Goal: Contribute content

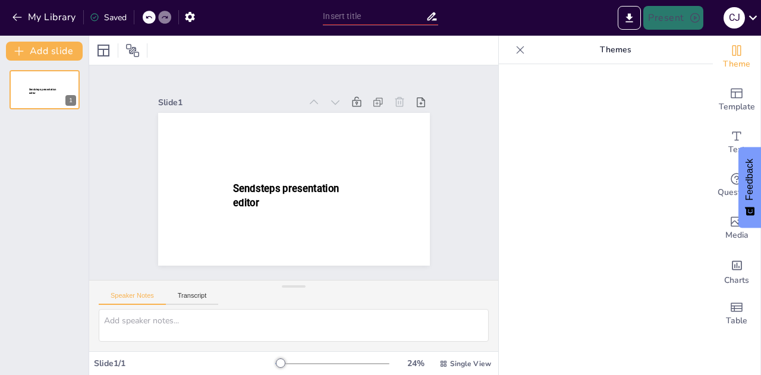
type input "Sostenibilidad en la Finca Cacaotera: Un Camino hacia el Futuro"
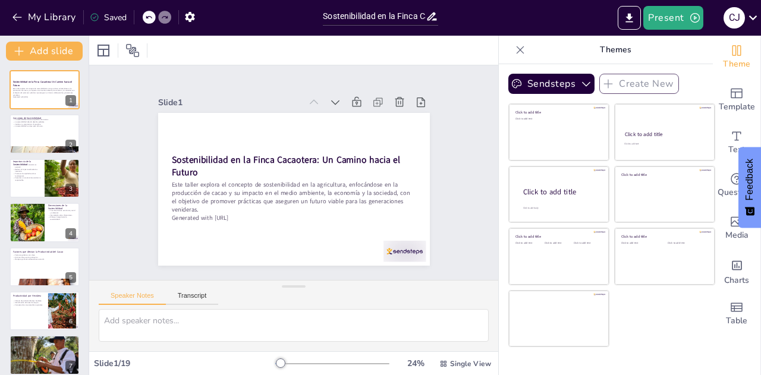
checkbox input "true"
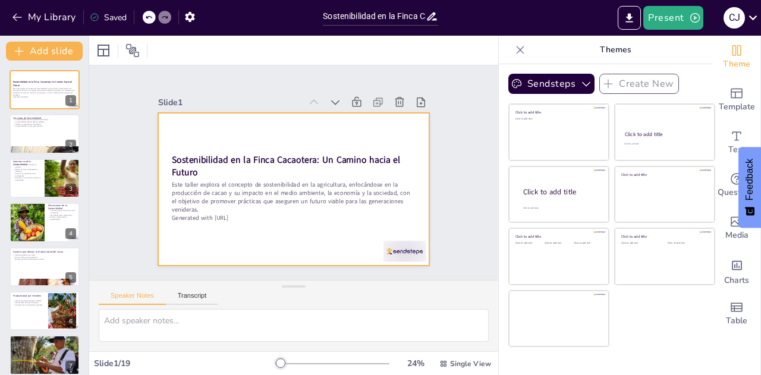
checkbox input "true"
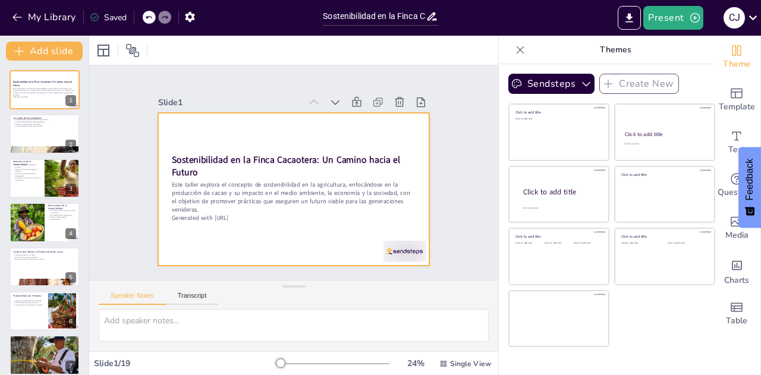
checkbox input "true"
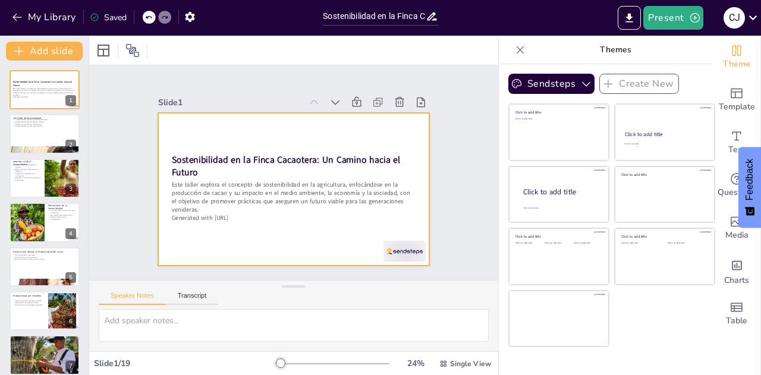
checkbox input "true"
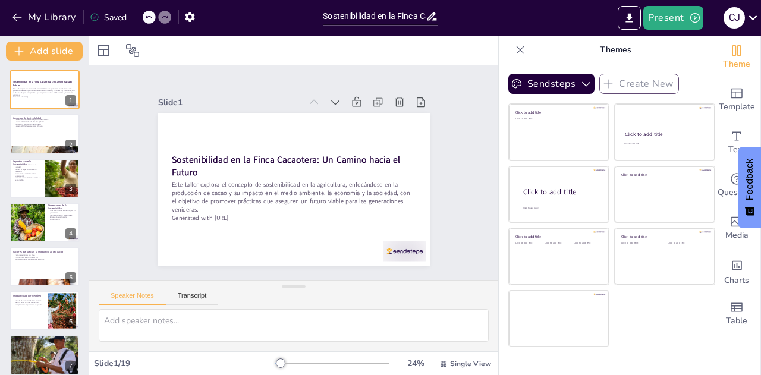
checkbox input "true"
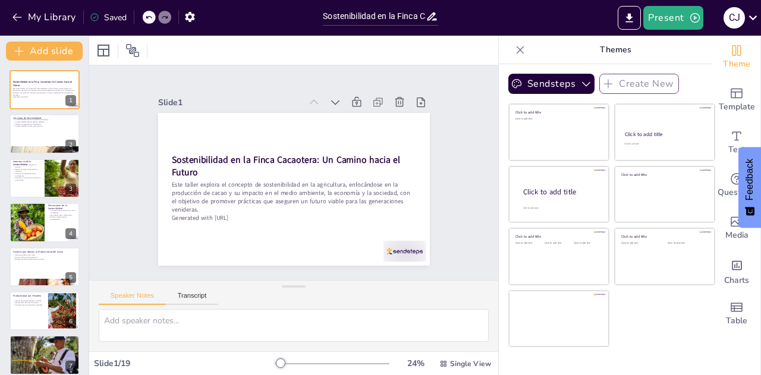
checkbox input "true"
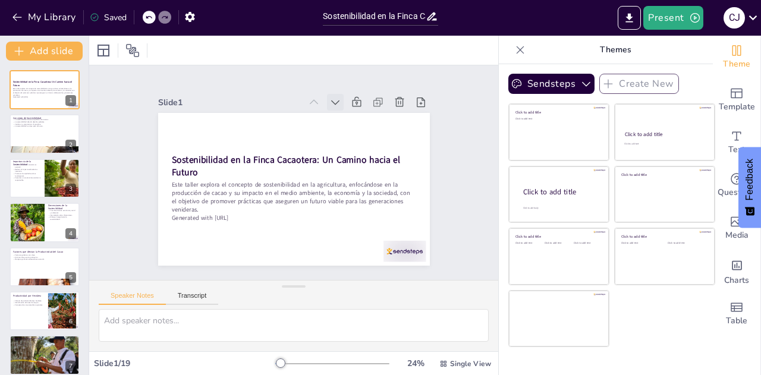
click at [329, 97] on icon at bounding box center [335, 102] width 12 height 12
checkbox input "true"
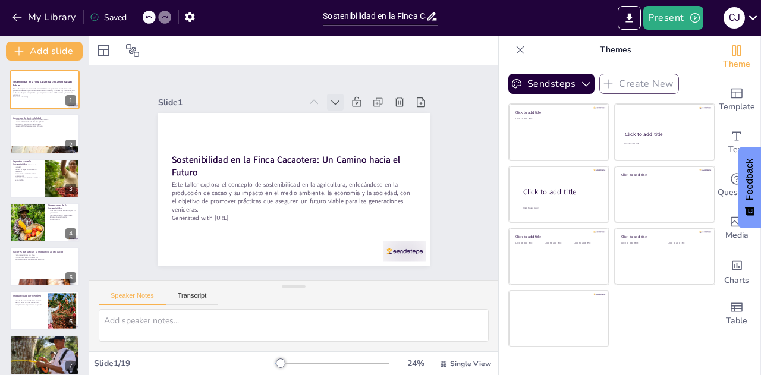
checkbox input "true"
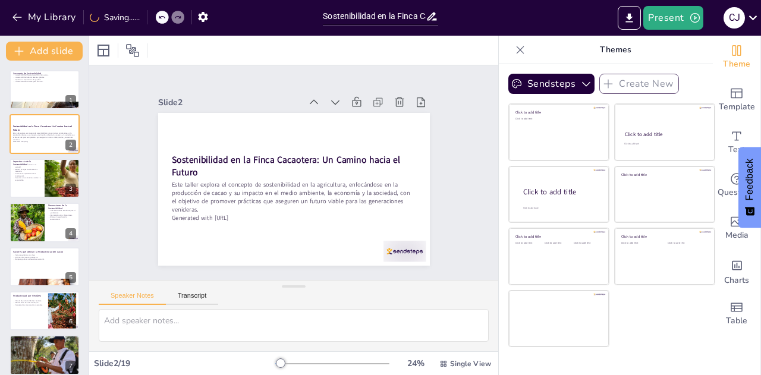
checkbox input "true"
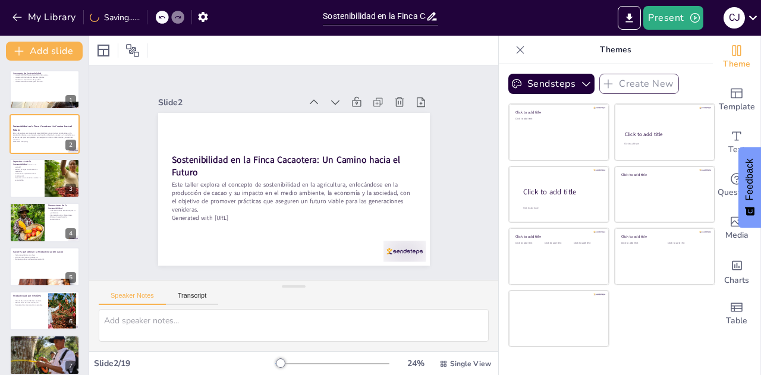
checkbox input "true"
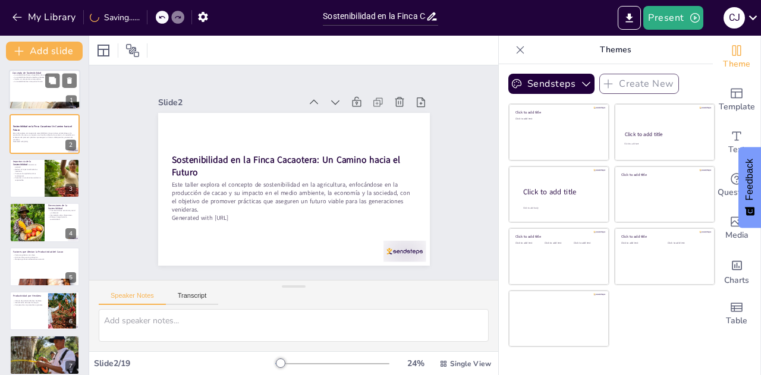
checkbox input "true"
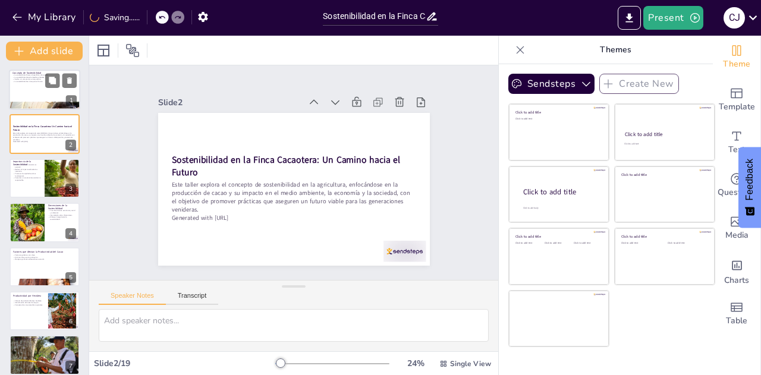
checkbox input "true"
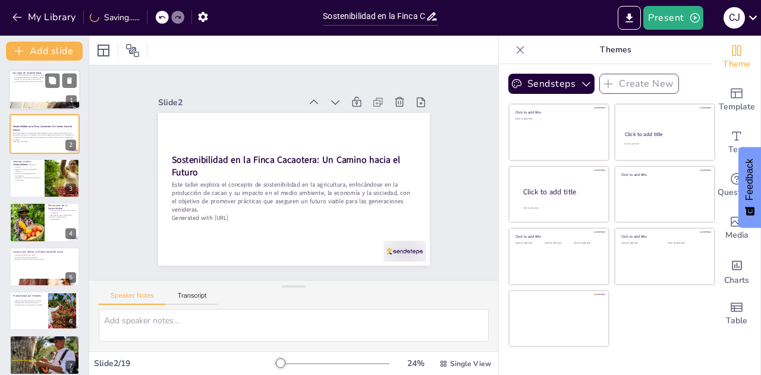
click at [39, 86] on div at bounding box center [44, 90] width 71 height 40
checkbox input "true"
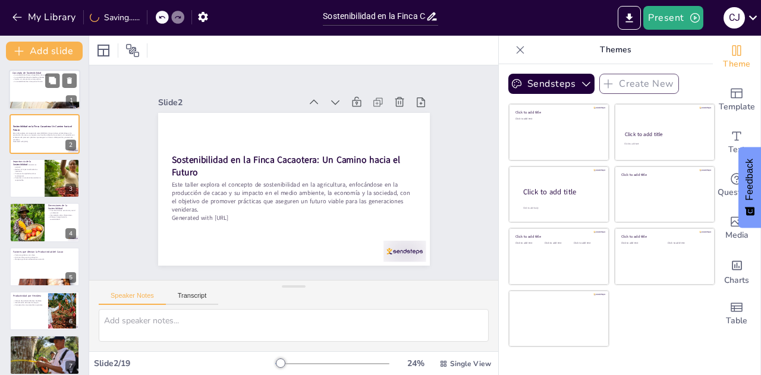
checkbox input "true"
type textarea "Lo ipsumdolorsita conse ad elitseddoe tempo in utl et dolorema a en adminimveni…"
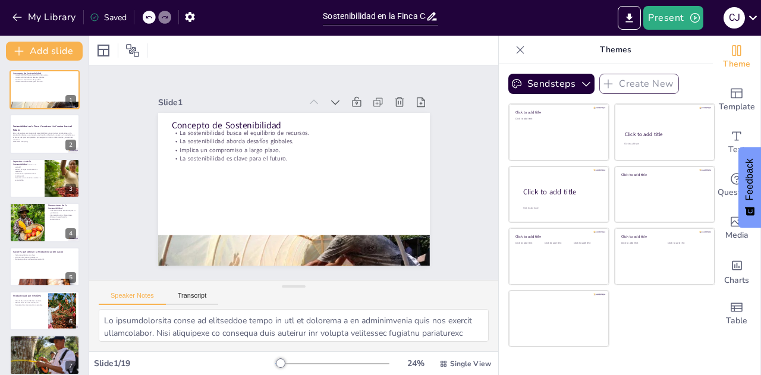
checkbox input "true"
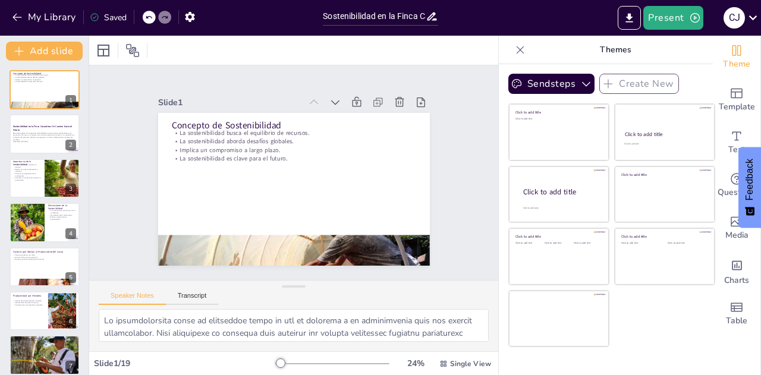
checkbox input "true"
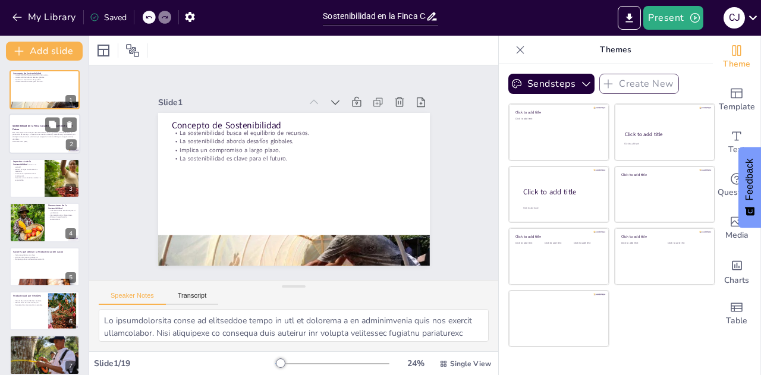
checkbox input "true"
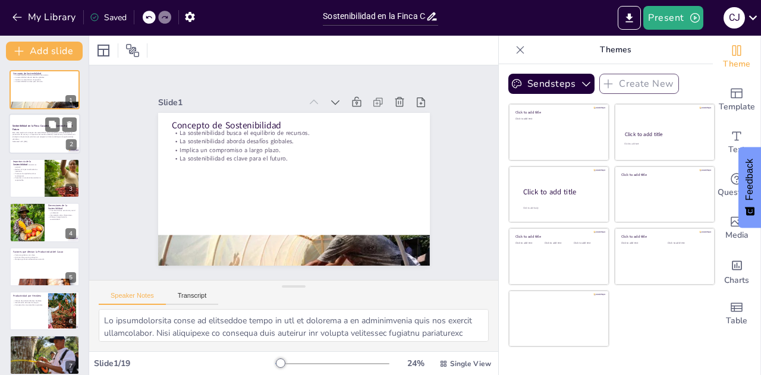
checkbox input "true"
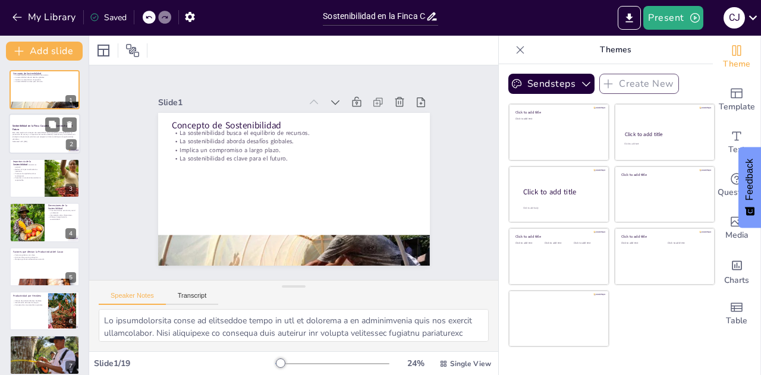
click at [31, 131] on div "Este taller explora el concepto de sostenibilidad en la agricultura, enfocándos…" at bounding box center [44, 137] width 64 height 12
checkbox input "true"
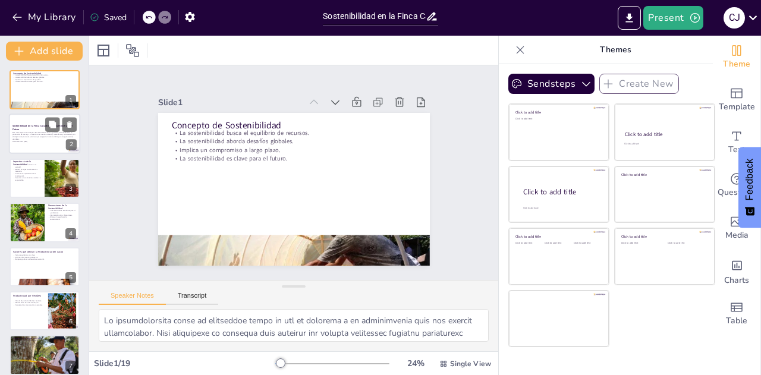
checkbox input "true"
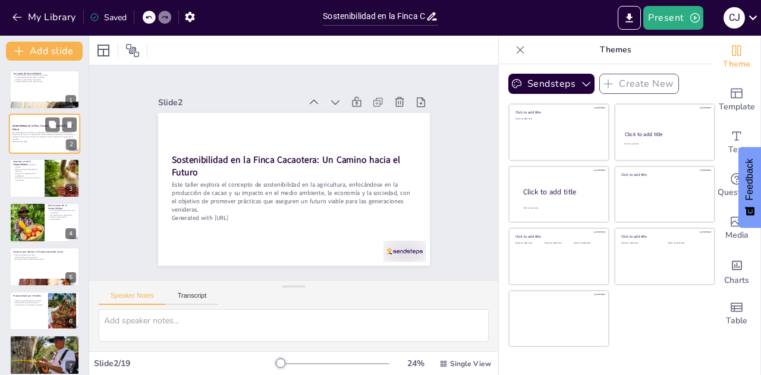
checkbox input "true"
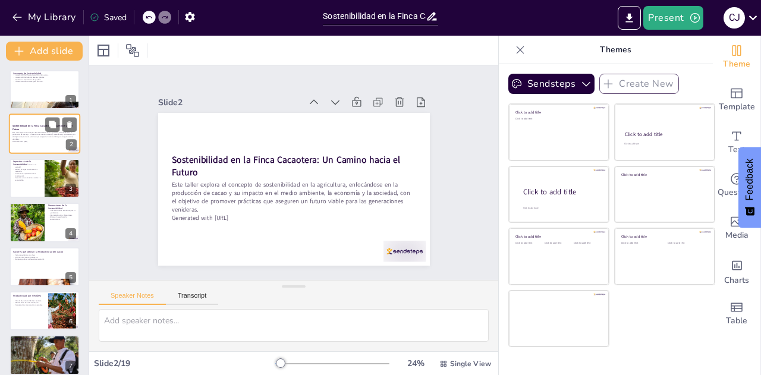
checkbox input "true"
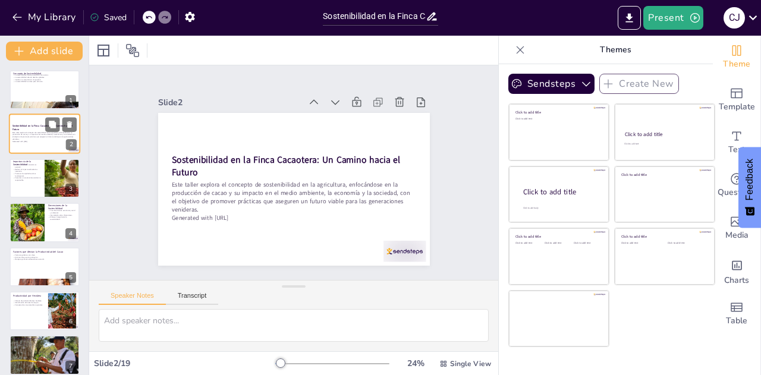
checkbox input "true"
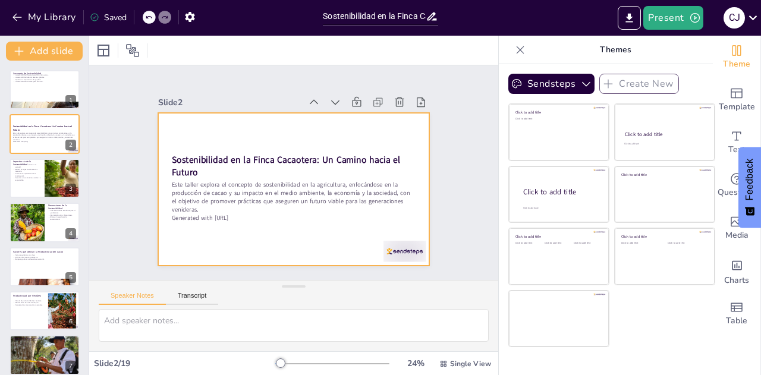
checkbox input "true"
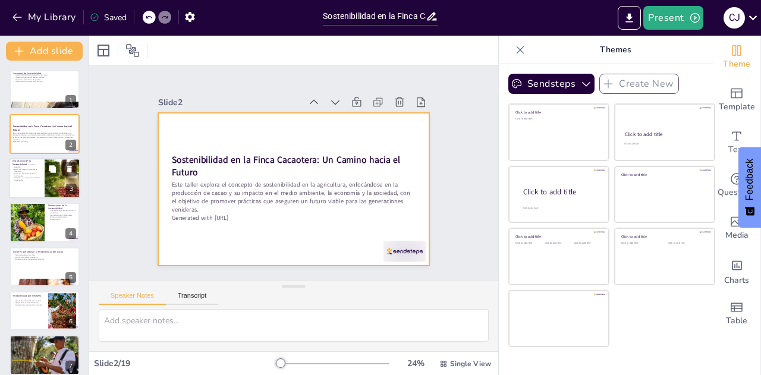
checkbox input "true"
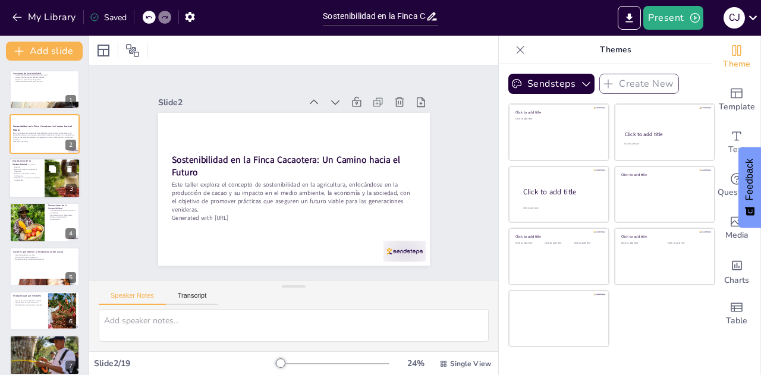
checkbox input "true"
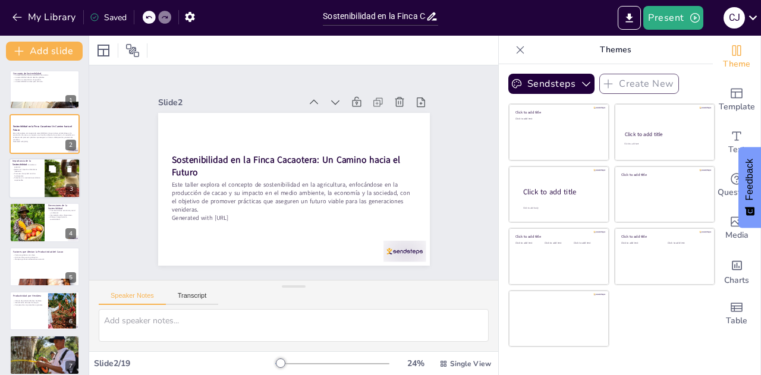
checkbox input "true"
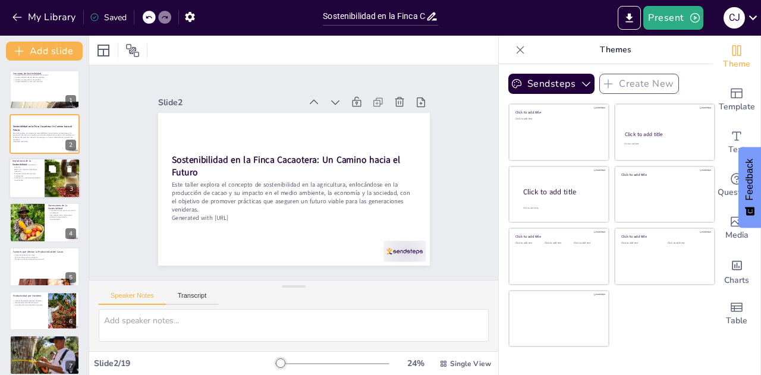
click at [34, 190] on div at bounding box center [44, 178] width 71 height 40
checkbox input "true"
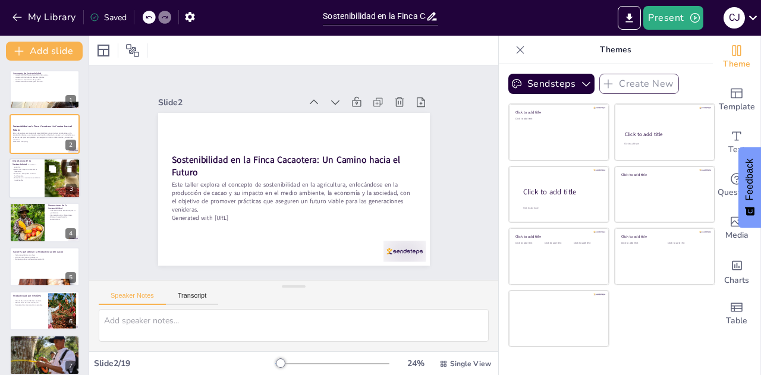
checkbox input "true"
type textarea "La preservación de los recursos naturales es fundamental para garantizar que la…"
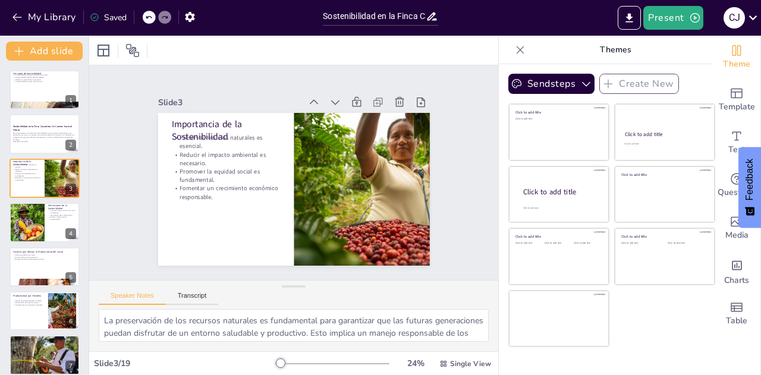
checkbox input "true"
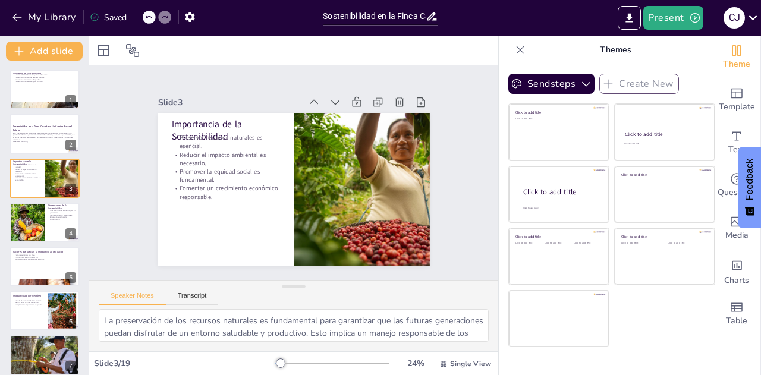
checkbox input "true"
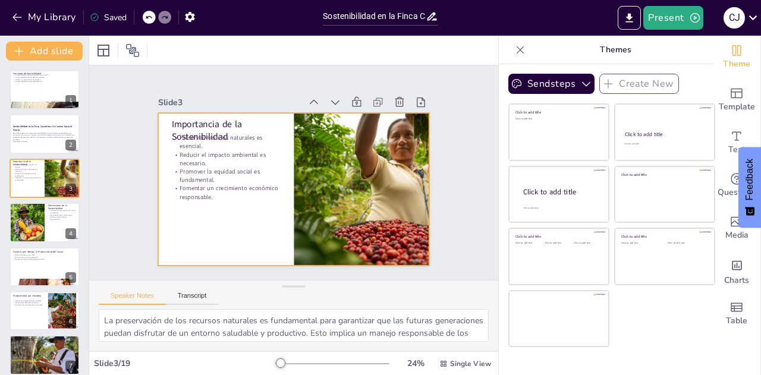
checkbox input "true"
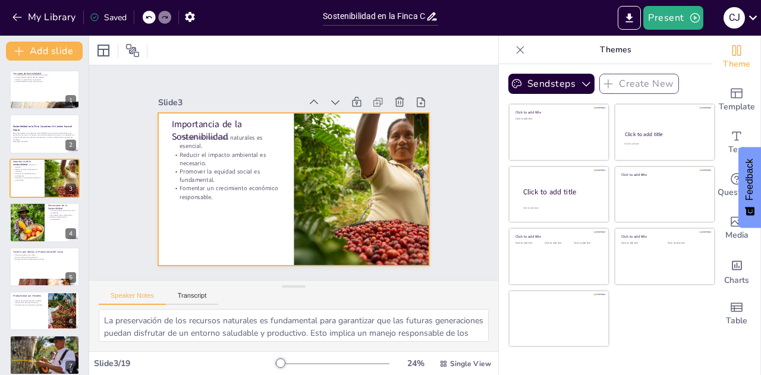
checkbox input "true"
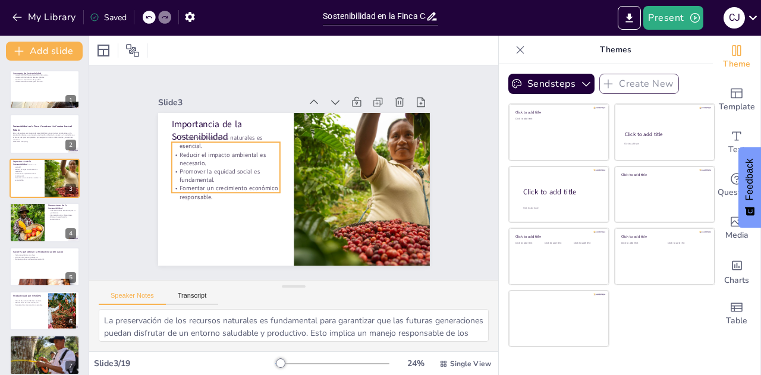
checkbox input "true"
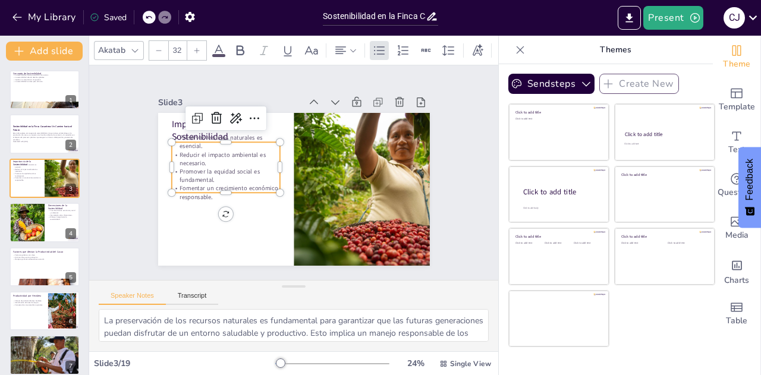
click at [189, 175] on p "Promover la equidad social es fundamental." at bounding box center [225, 176] width 109 height 17
checkbox input "true"
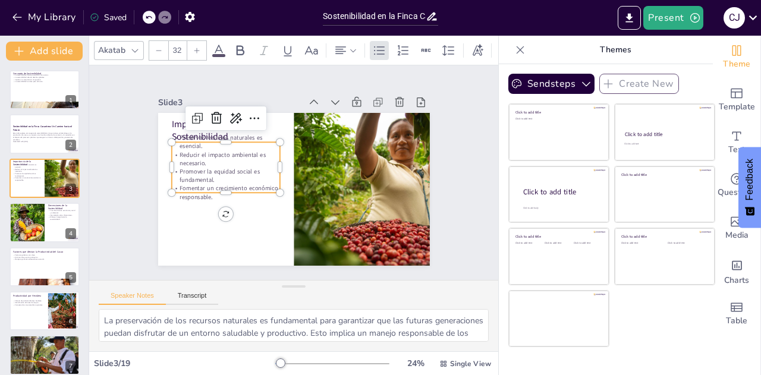
checkbox input "true"
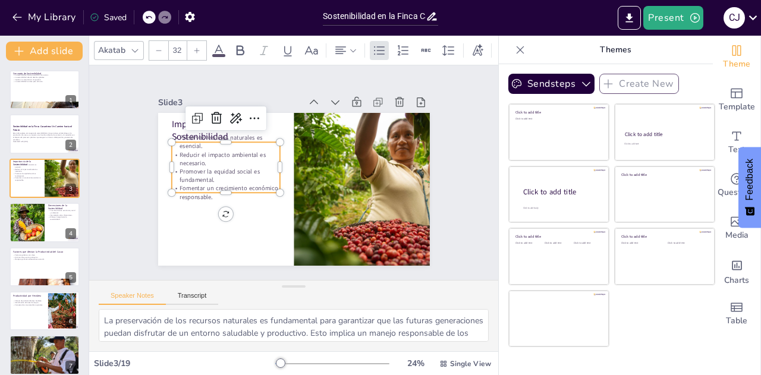
checkbox input "true"
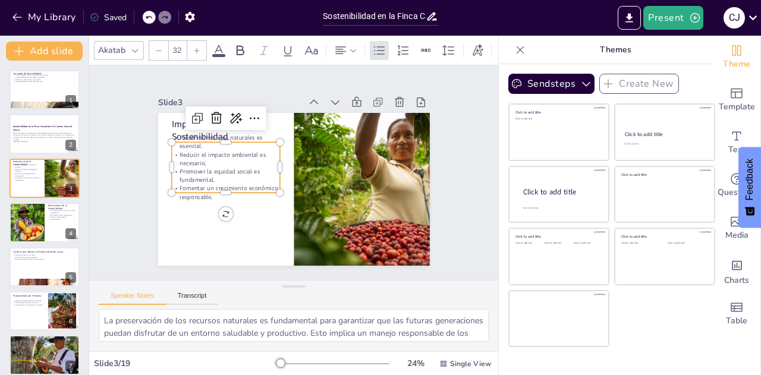
checkbox input "true"
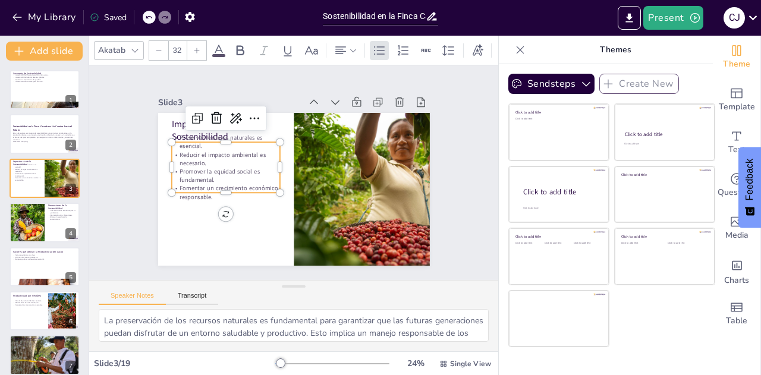
checkbox input "true"
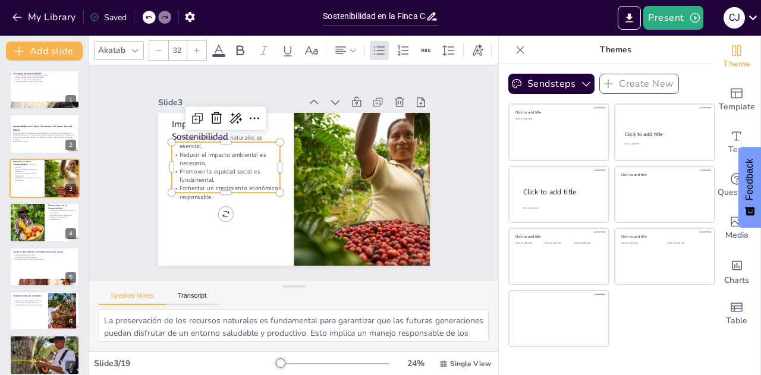
checkbox input "true"
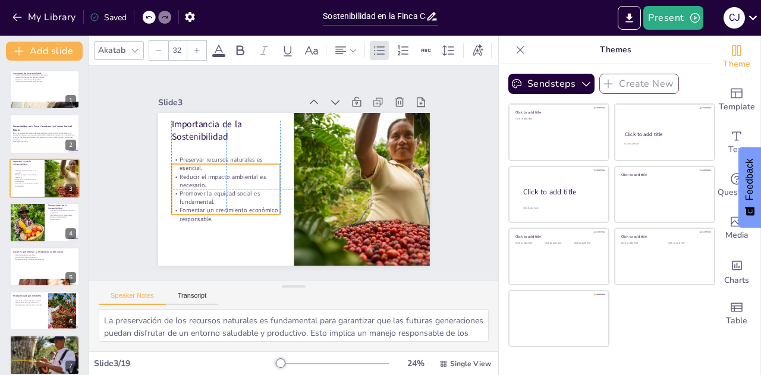
checkbox input "true"
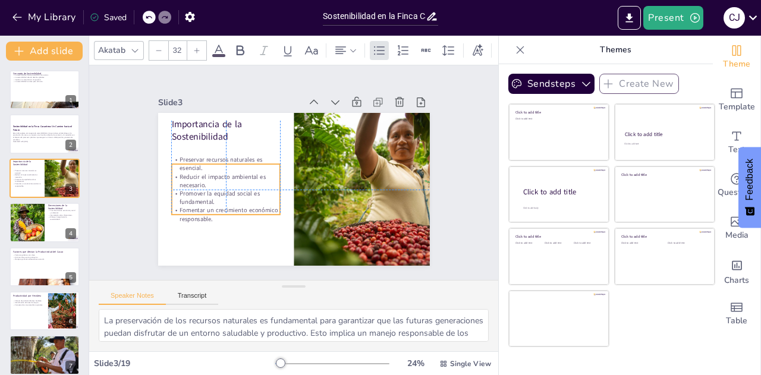
checkbox input "true"
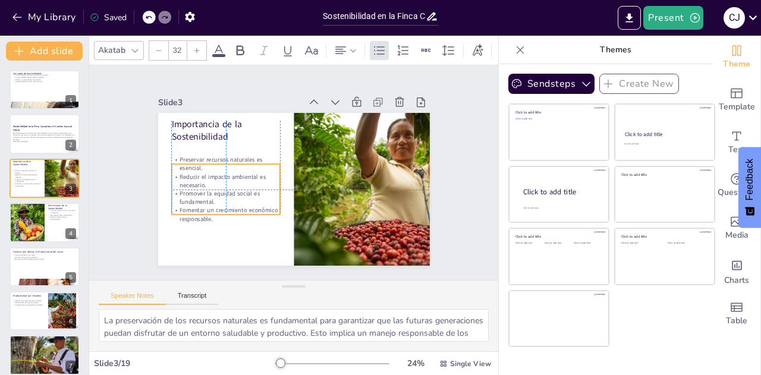
checkbox input "true"
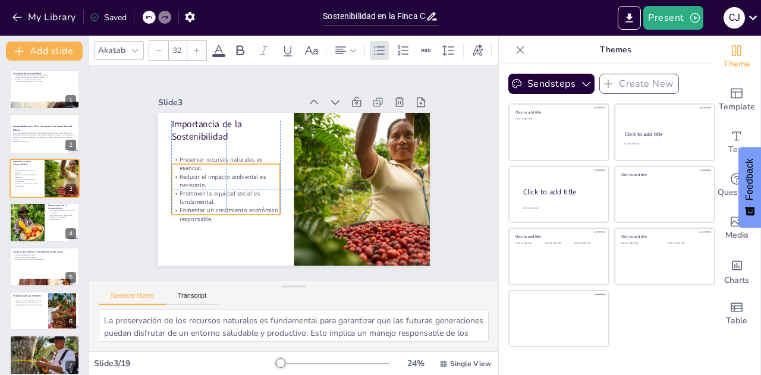
checkbox input "true"
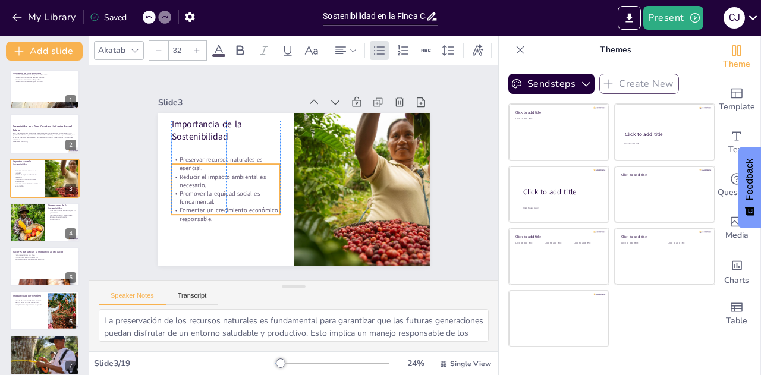
checkbox input "true"
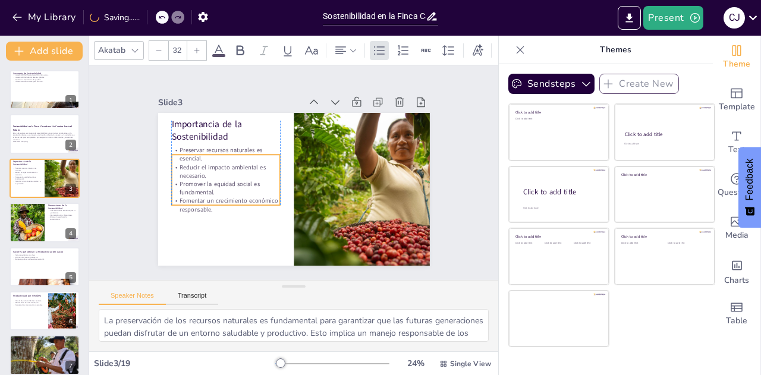
drag, startPoint x: 180, startPoint y: 165, endPoint x: 181, endPoint y: 178, distance: 12.5
click at [181, 180] on p "Promover la equidad social es fundamental." at bounding box center [225, 188] width 109 height 17
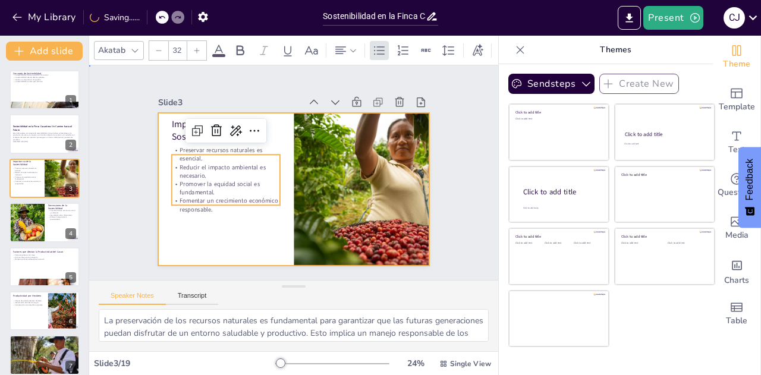
click at [188, 223] on div at bounding box center [294, 189] width 272 height 153
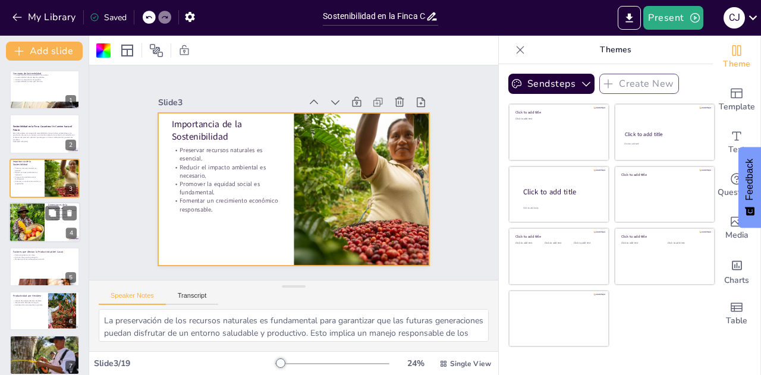
click at [39, 227] on div at bounding box center [26, 222] width 61 height 40
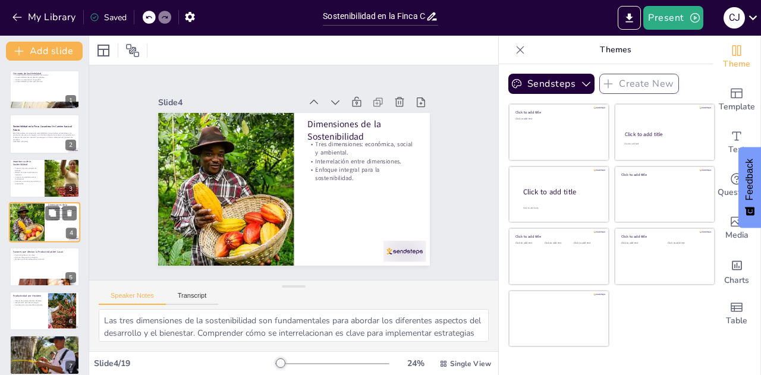
scroll to position [5, 0]
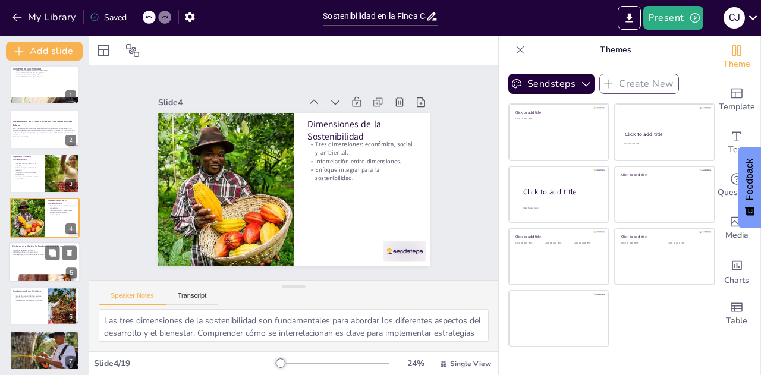
click at [34, 251] on p "El clima influye en la producción." at bounding box center [44, 252] width 64 height 2
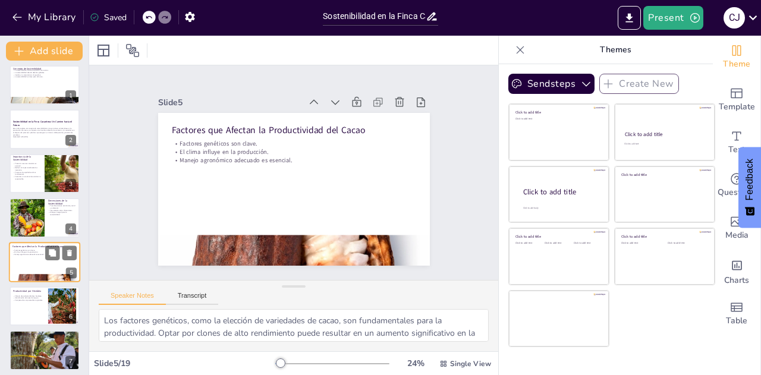
scroll to position [49, 0]
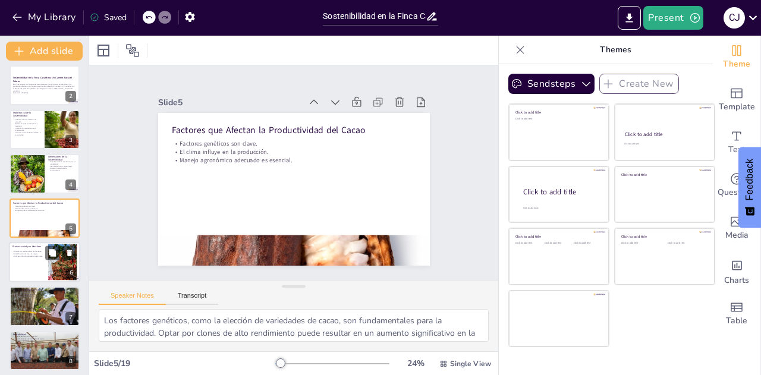
click at [37, 269] on div at bounding box center [44, 262] width 71 height 40
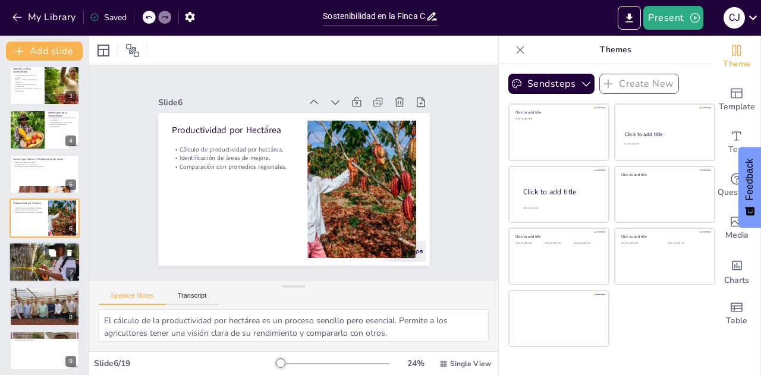
click at [39, 264] on div at bounding box center [44, 262] width 81 height 40
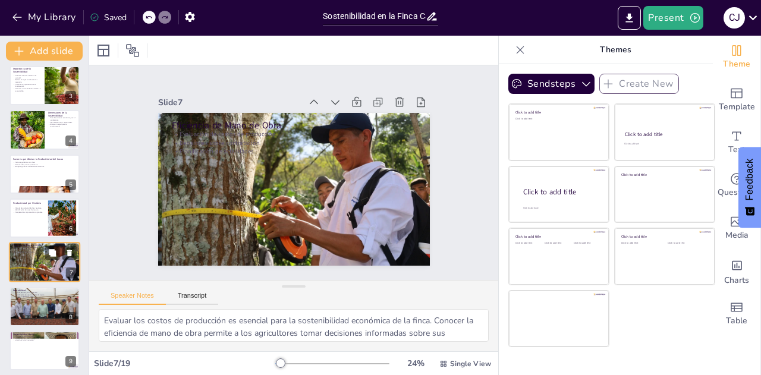
scroll to position [137, 0]
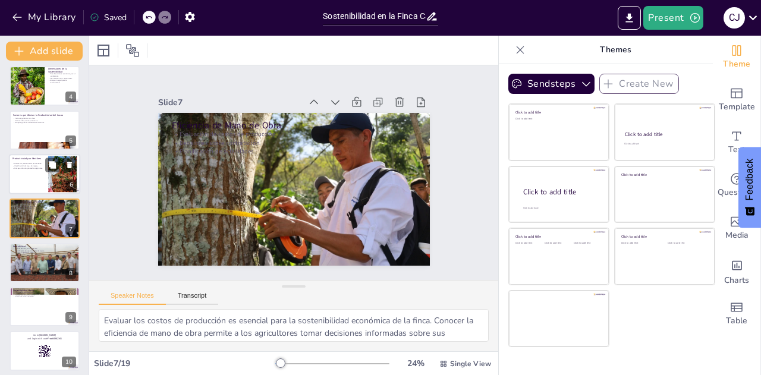
click at [36, 173] on div at bounding box center [44, 174] width 71 height 40
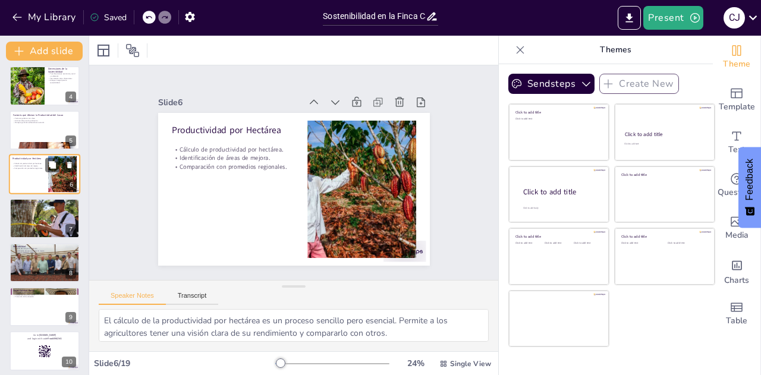
scroll to position [93, 0]
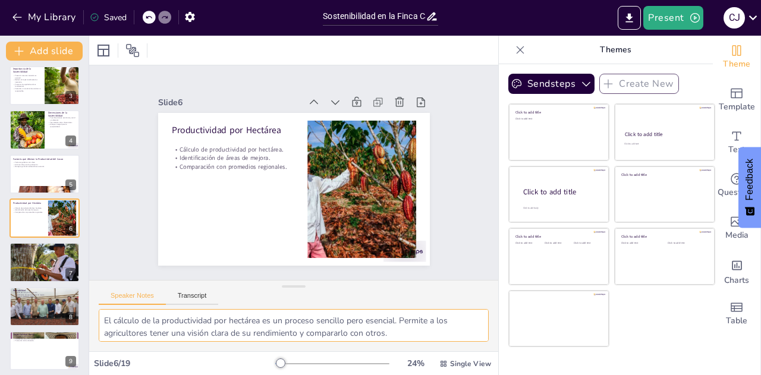
click at [313, 327] on textarea "El cálculo de la productividad por hectárea es un proceso sencillo pero esencia…" at bounding box center [294, 325] width 390 height 33
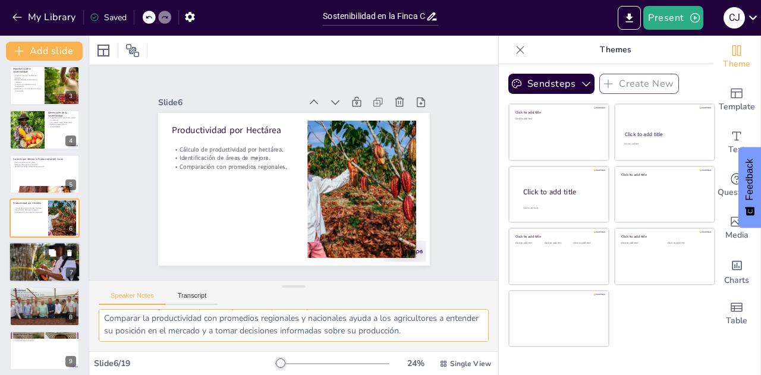
click at [65, 254] on icon at bounding box center [69, 253] width 8 height 8
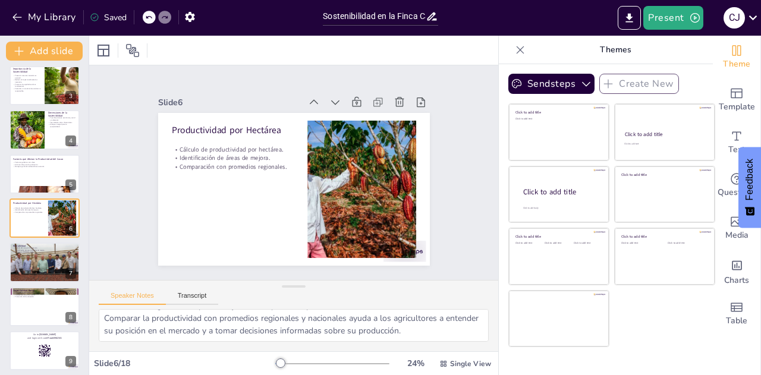
click at [150, 18] on icon at bounding box center [148, 17] width 7 height 7
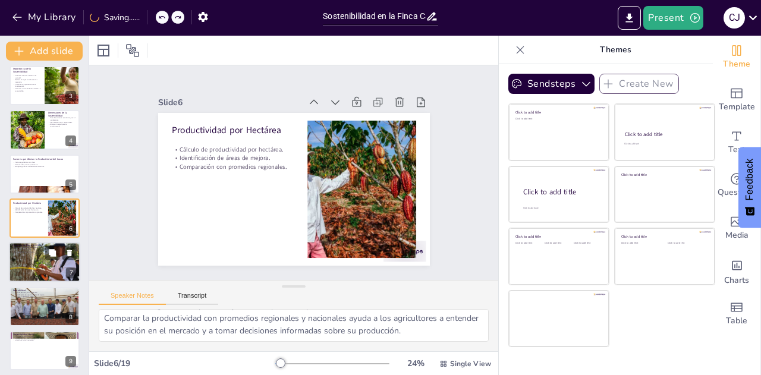
click at [14, 261] on div at bounding box center [44, 262] width 81 height 40
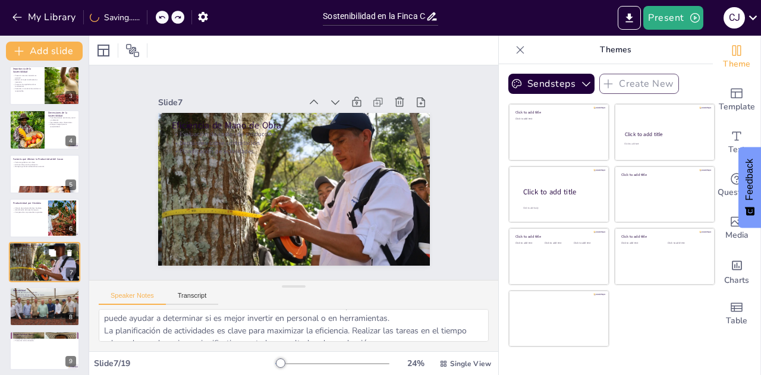
scroll to position [137, 0]
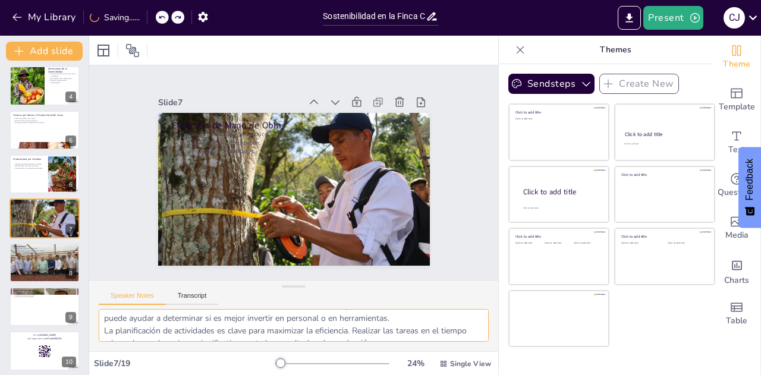
click at [229, 323] on textarea "Evaluar los costos de producción es esencial para la sostenibilidad económica d…" at bounding box center [294, 325] width 390 height 33
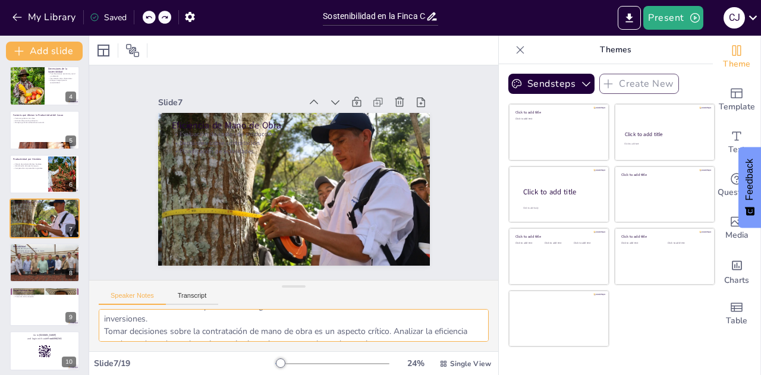
scroll to position [31, 0]
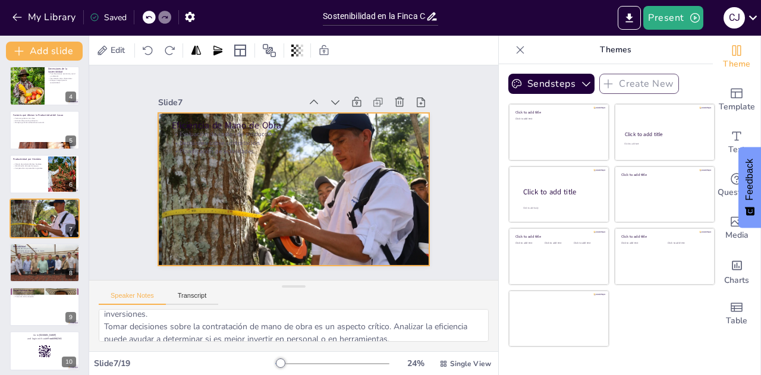
click at [253, 218] on div at bounding box center [293, 189] width 308 height 153
click at [29, 264] on div at bounding box center [44, 262] width 81 height 40
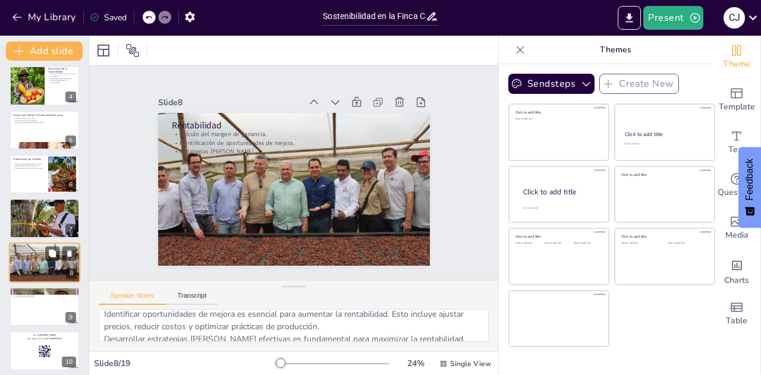
scroll to position [181, 0]
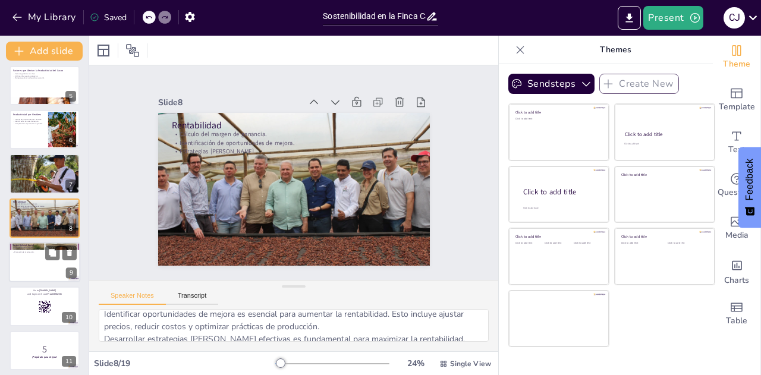
click at [39, 272] on div at bounding box center [44, 262] width 71 height 40
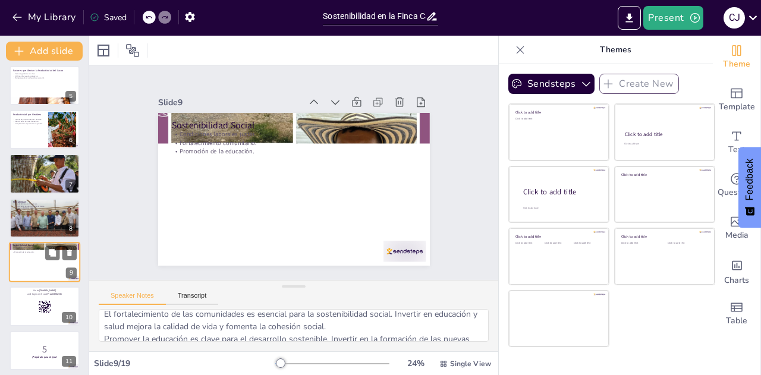
scroll to position [226, 0]
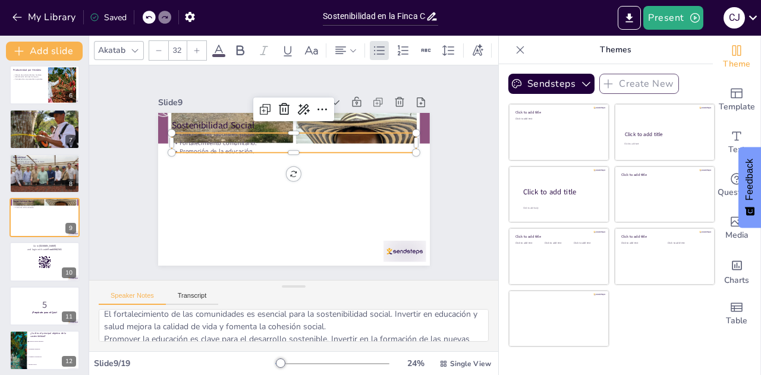
click at [186, 141] on p "Fortalecimiento comunitario." at bounding box center [293, 142] width 244 height 8
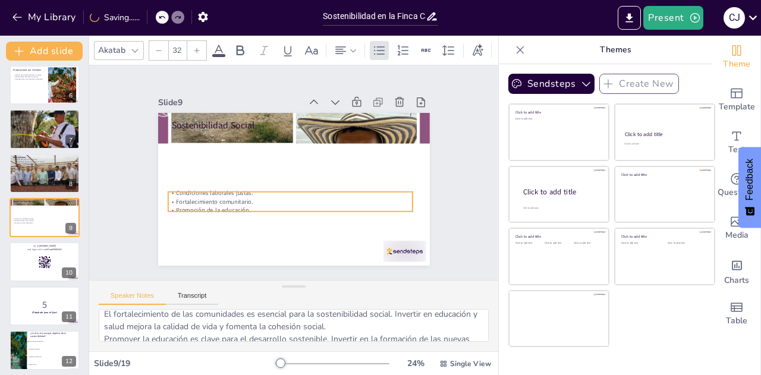
drag, startPoint x: 215, startPoint y: 140, endPoint x: 212, endPoint y: 199, distance: 58.9
click at [212, 199] on p "Fortalecimiento comunitario." at bounding box center [290, 201] width 244 height 8
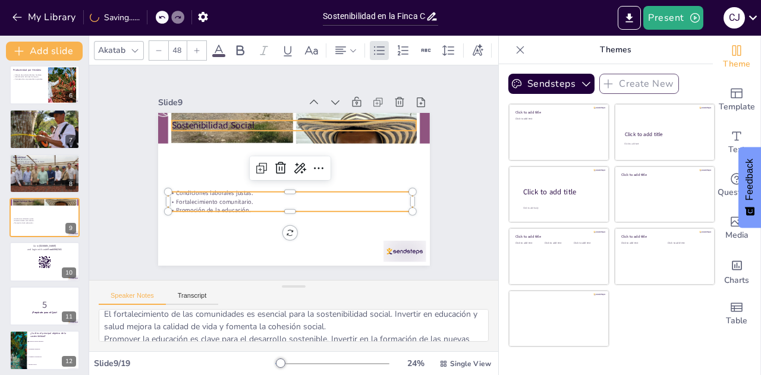
click at [207, 119] on p "Sostenibilidad Social" at bounding box center [293, 125] width 244 height 12
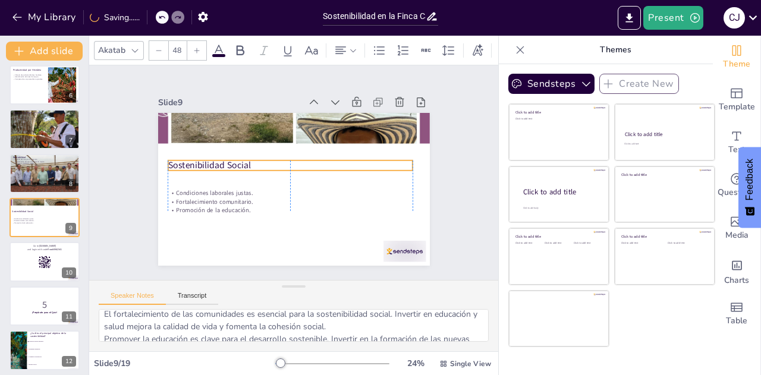
drag, startPoint x: 207, startPoint y: 119, endPoint x: 203, endPoint y: 159, distance: 40.0
click at [203, 159] on p "Sostenibilidad Social" at bounding box center [290, 165] width 244 height 12
click at [41, 269] on div at bounding box center [44, 262] width 71 height 40
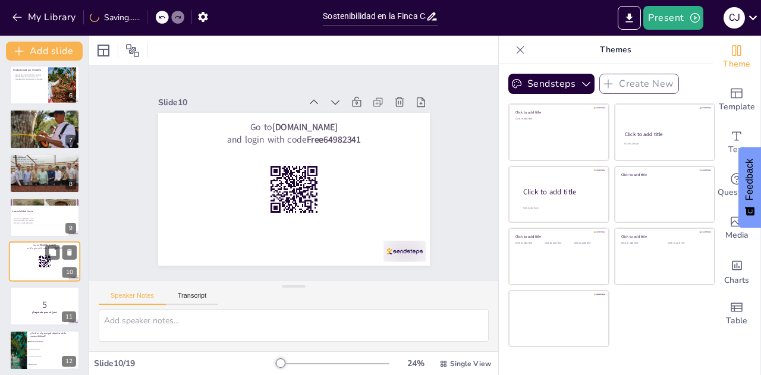
scroll to position [0, 0]
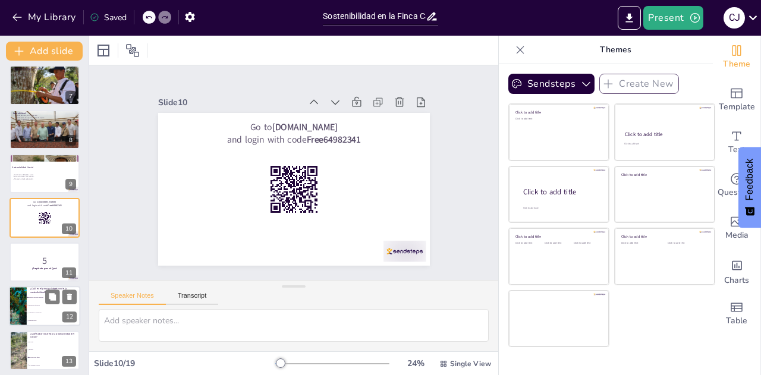
click at [32, 302] on li "Maximizar ganancias" at bounding box center [53, 306] width 53 height 8
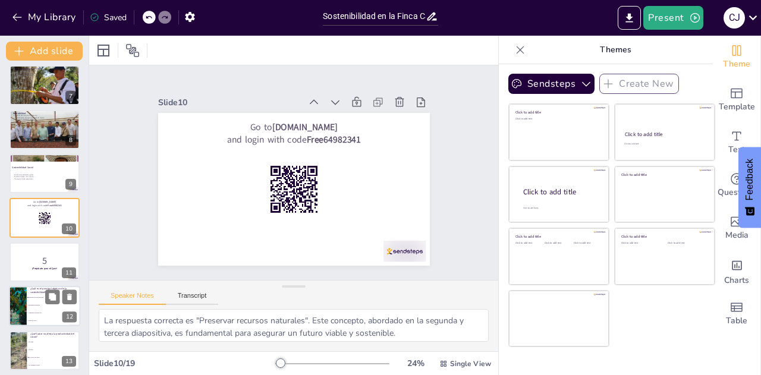
scroll to position [358, 0]
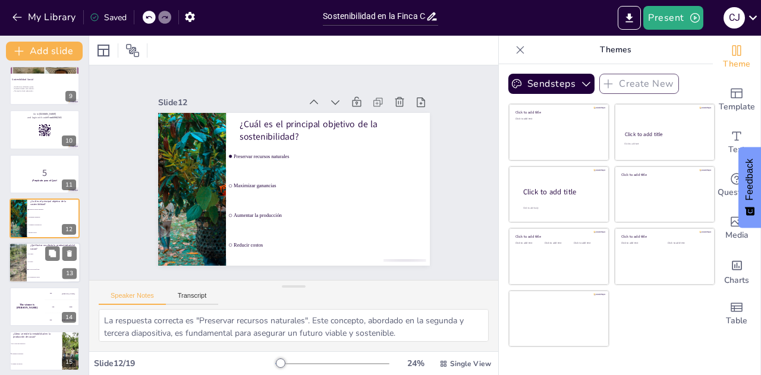
click at [31, 259] on li "El suelo" at bounding box center [53, 262] width 53 height 8
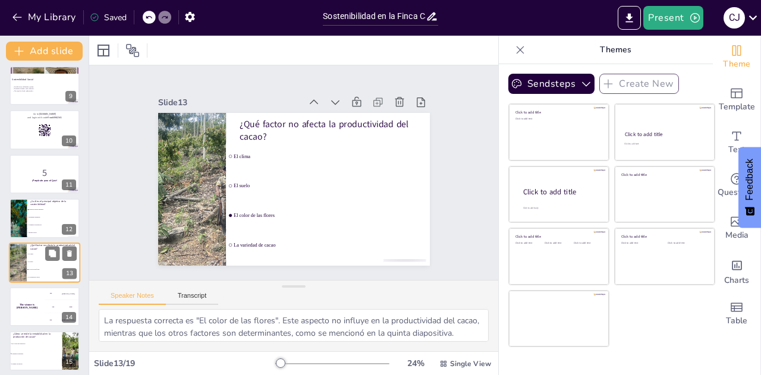
scroll to position [402, 0]
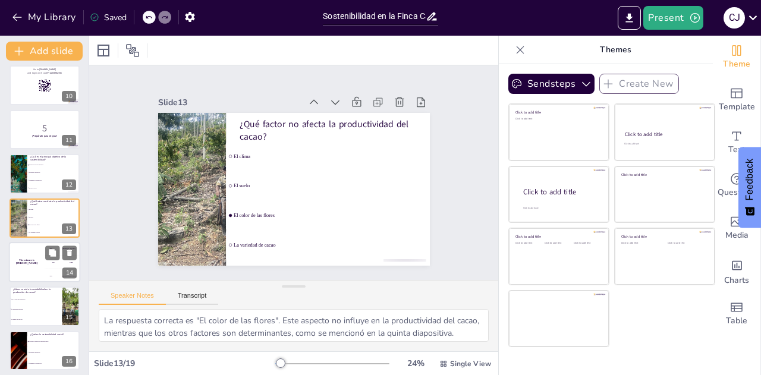
click at [21, 268] on div "The winner is [PERSON_NAME]" at bounding box center [27, 262] width 36 height 40
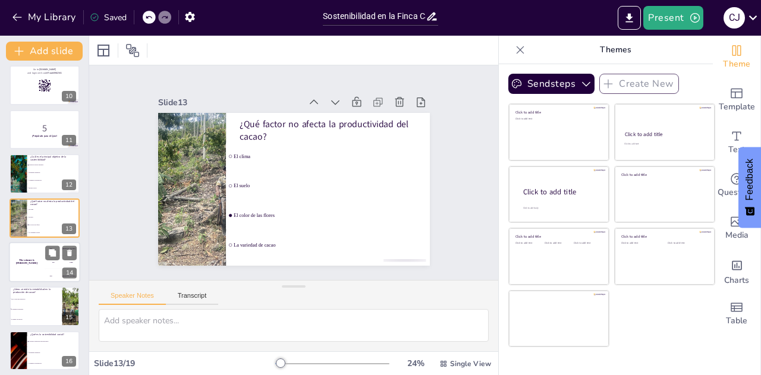
scroll to position [446, 0]
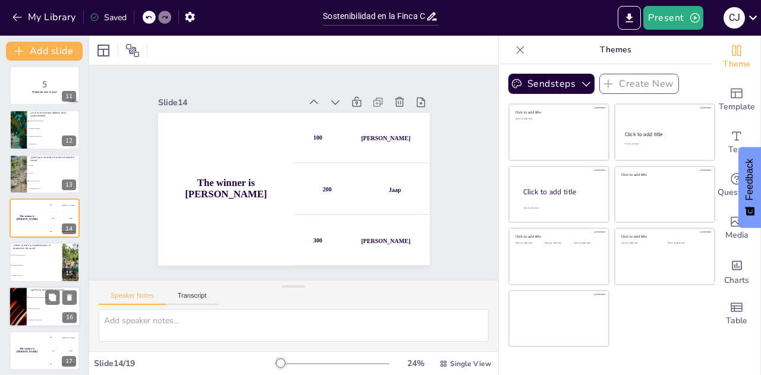
click at [27, 305] on li "Maximizar ganancias" at bounding box center [53, 308] width 53 height 11
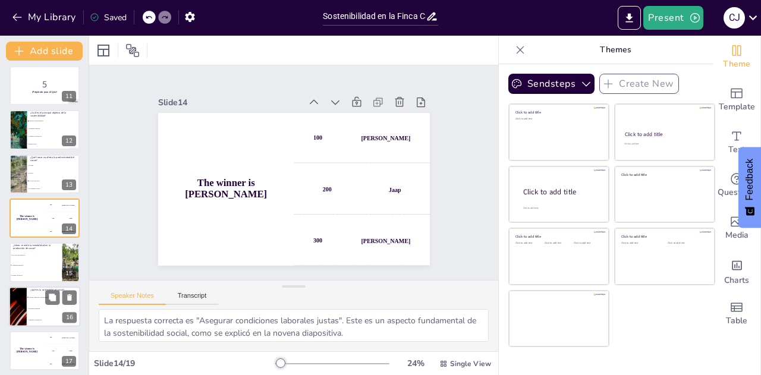
scroll to position [535, 0]
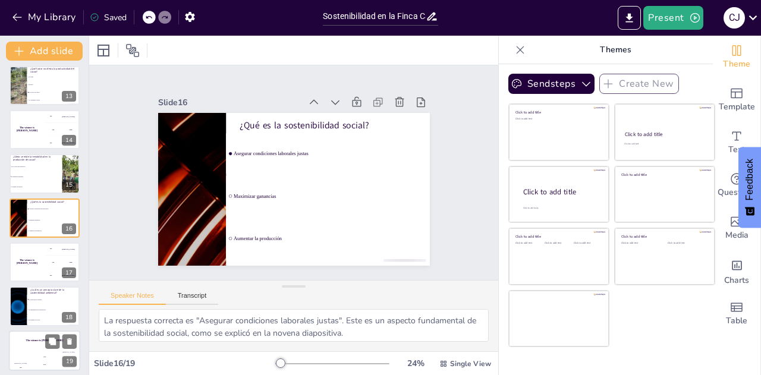
click at [34, 342] on div "The winner is [PERSON_NAME]" at bounding box center [44, 340] width 71 height 20
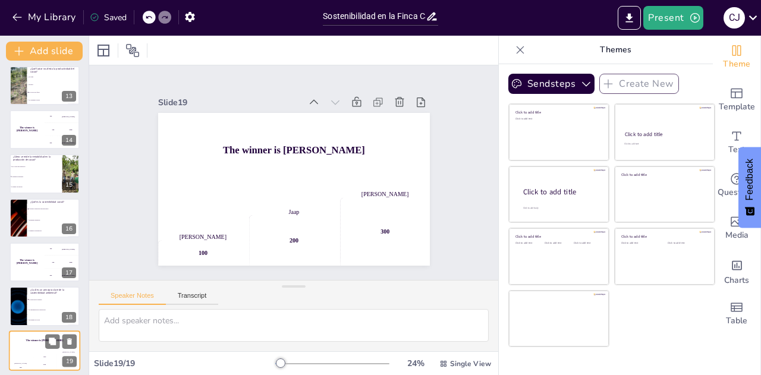
scroll to position [540, 0]
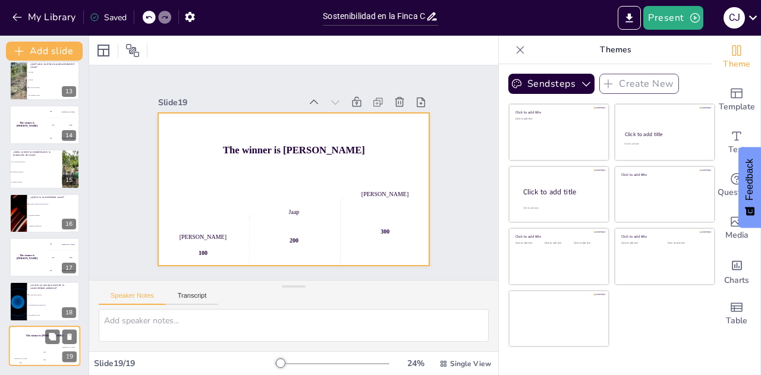
click at [23, 352] on div "[PERSON_NAME] 100" at bounding box center [21, 356] width 24 height 20
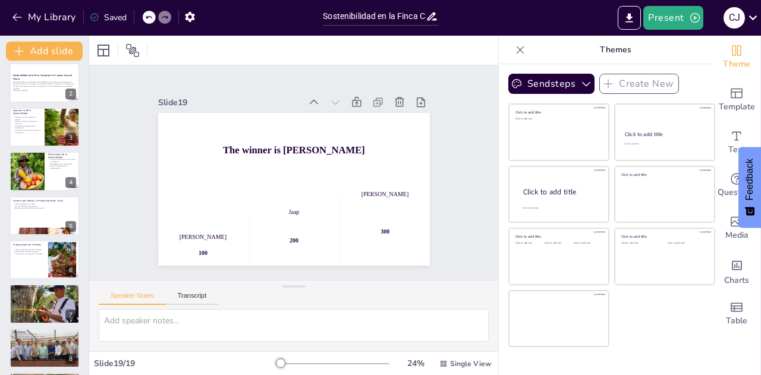
scroll to position [0, 0]
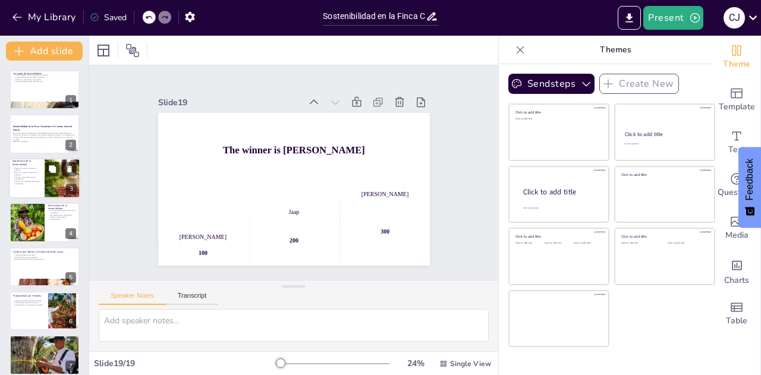
click at [59, 184] on div at bounding box center [62, 178] width 71 height 40
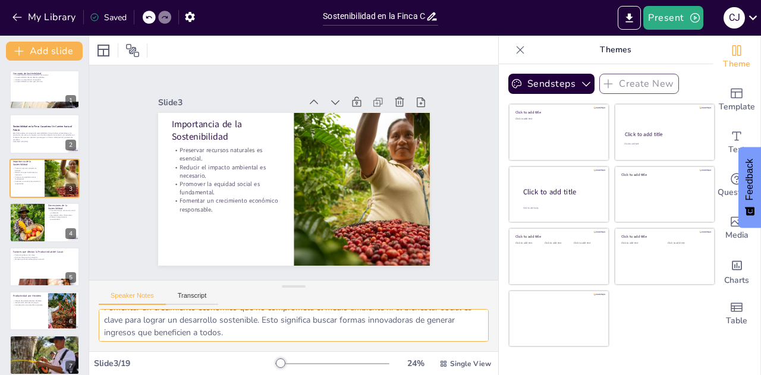
scroll to position [127, 0]
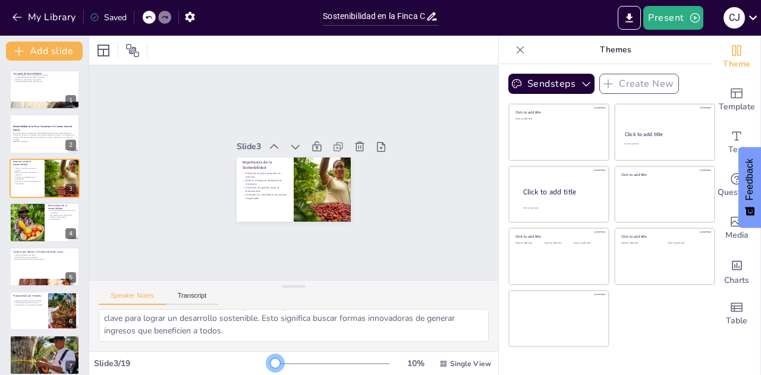
drag, startPoint x: 273, startPoint y: 365, endPoint x: 263, endPoint y: 364, distance: 10.7
click at [270, 364] on div at bounding box center [275, 363] width 10 height 10
click at [440, 363] on icon at bounding box center [443, 363] width 6 height 6
click at [178, 173] on div "Slide 1 Concepto de Sostenibilidad La sostenibilidad busca el equilibrio de rec…" at bounding box center [293, 172] width 409 height 215
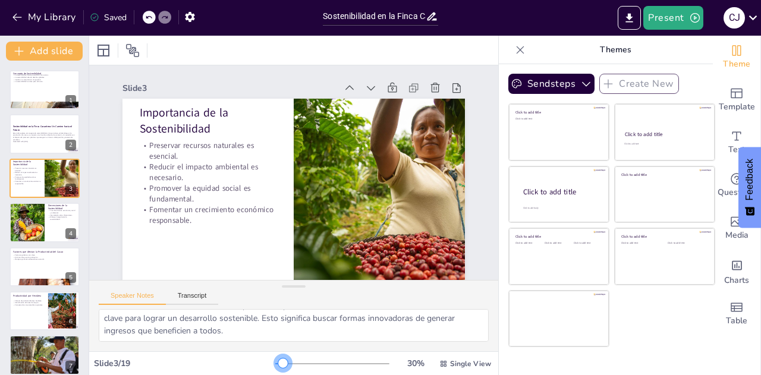
drag, startPoint x: 266, startPoint y: 366, endPoint x: 275, endPoint y: 364, distance: 9.7
click at [278, 364] on div at bounding box center [283, 363] width 10 height 10
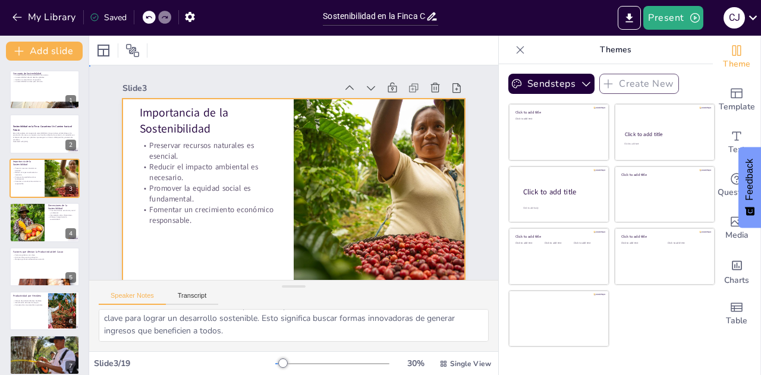
click at [229, 247] on div at bounding box center [293, 195] width 342 height 193
click at [31, 74] on p "La sostenibilidad busca el equilibrio de recursos." at bounding box center [44, 75] width 64 height 2
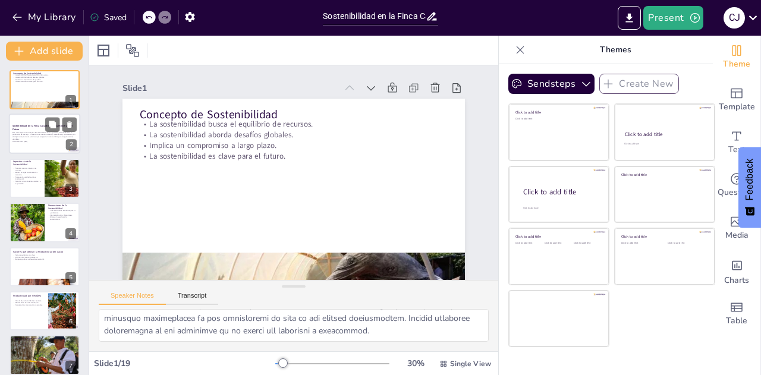
click at [27, 142] on p "Generated with [URL]" at bounding box center [44, 141] width 64 height 2
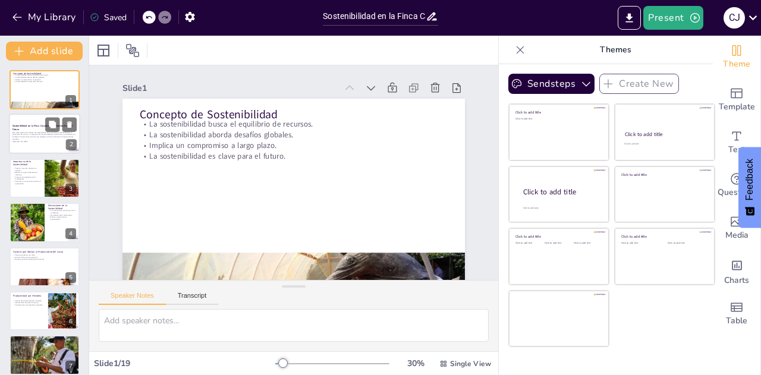
scroll to position [0, 0]
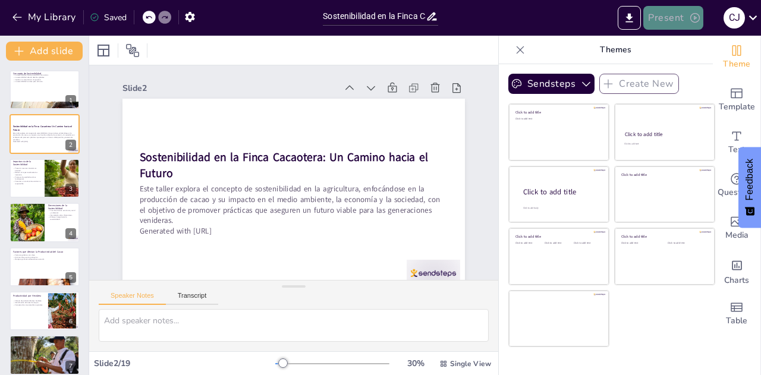
click at [697, 22] on icon "button" at bounding box center [695, 18] width 10 height 10
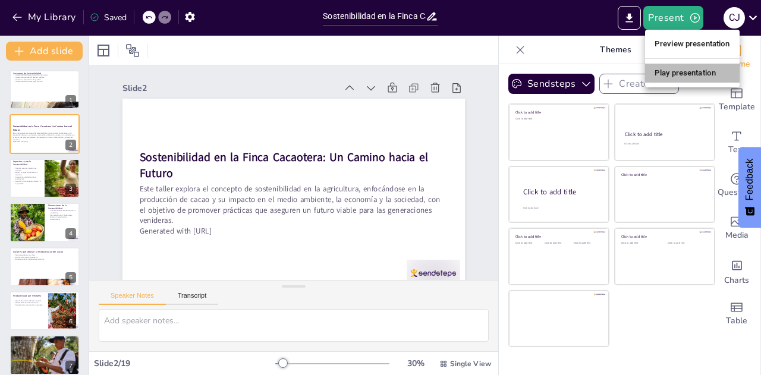
click at [679, 71] on li "Play presentation" at bounding box center [692, 73] width 94 height 19
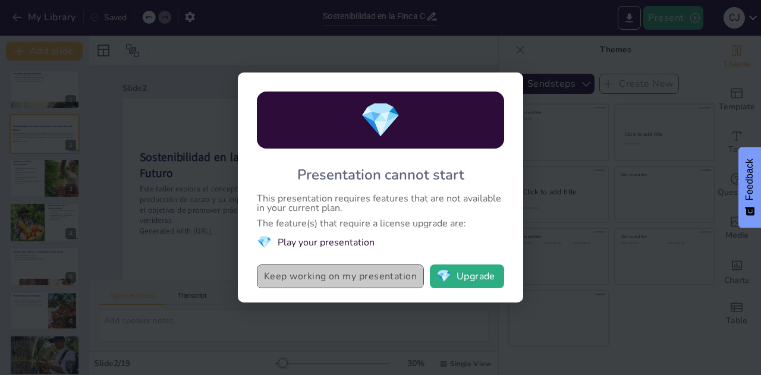
click at [382, 281] on button "Keep working on my presentation" at bounding box center [340, 276] width 167 height 24
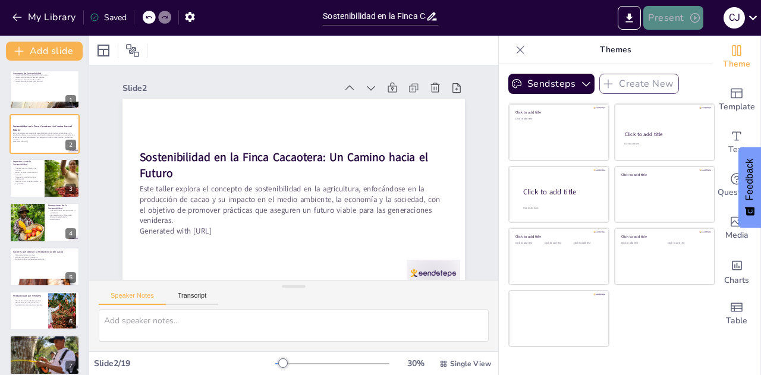
click at [673, 22] on button "Present" at bounding box center [672, 18] width 59 height 24
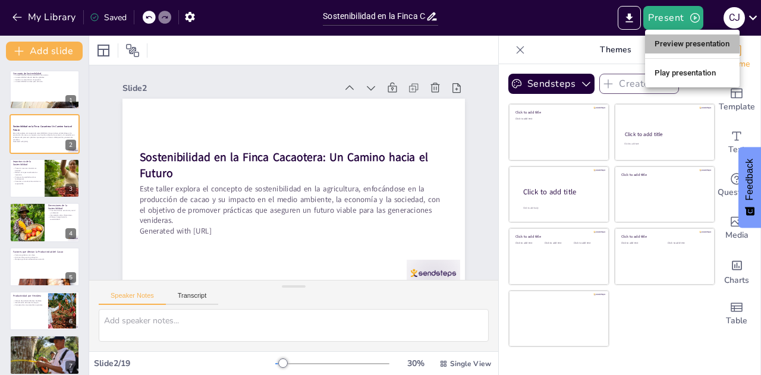
click at [678, 37] on li "Preview presentation" at bounding box center [692, 43] width 94 height 19
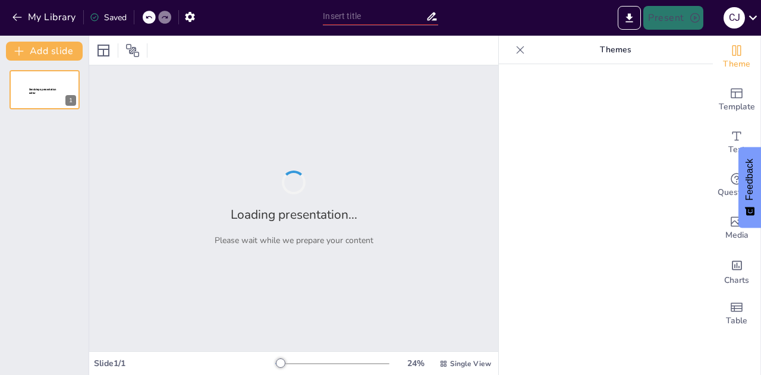
type input "Sostenibilidad en la Finca Cacaotera: Un Camino hacia el Futuro"
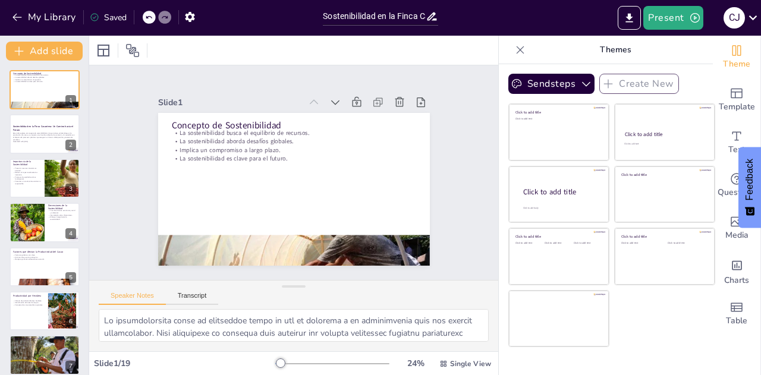
checkbox input "true"
